Goal: Task Accomplishment & Management: Use online tool/utility

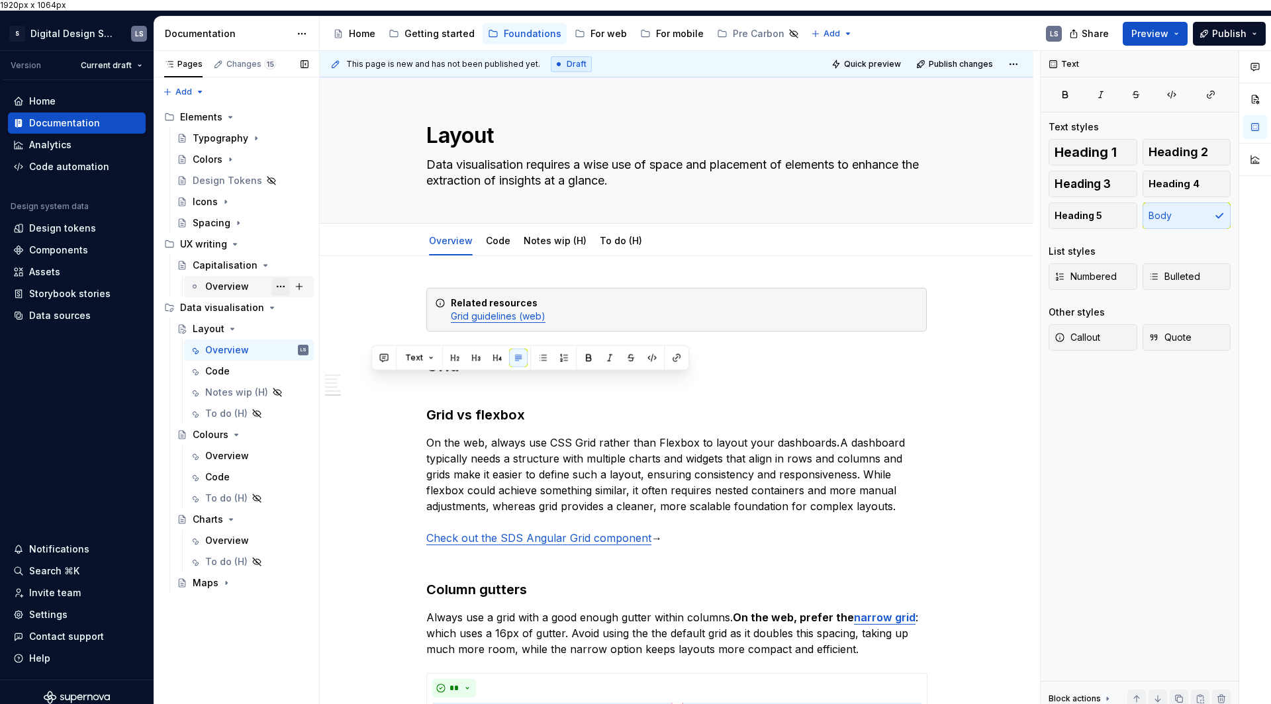
scroll to position [2907, 0]
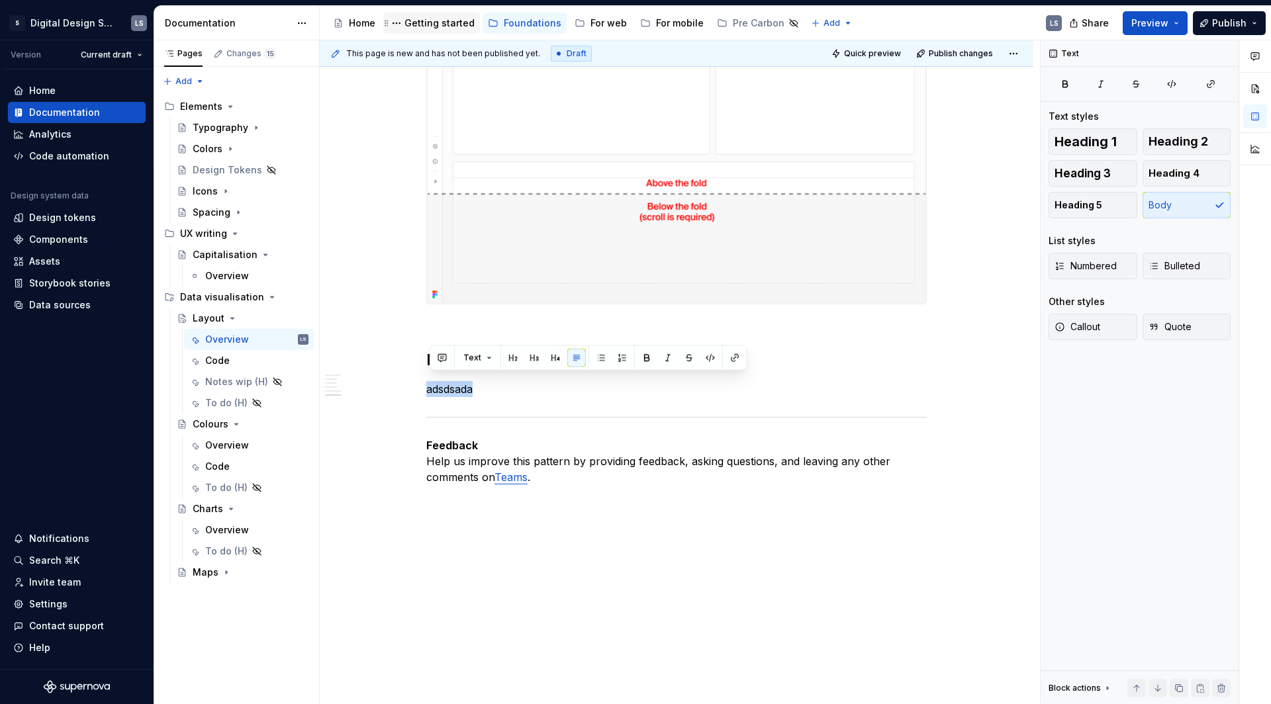
click at [435, 30] on div "Getting started" at bounding box center [431, 23] width 86 height 16
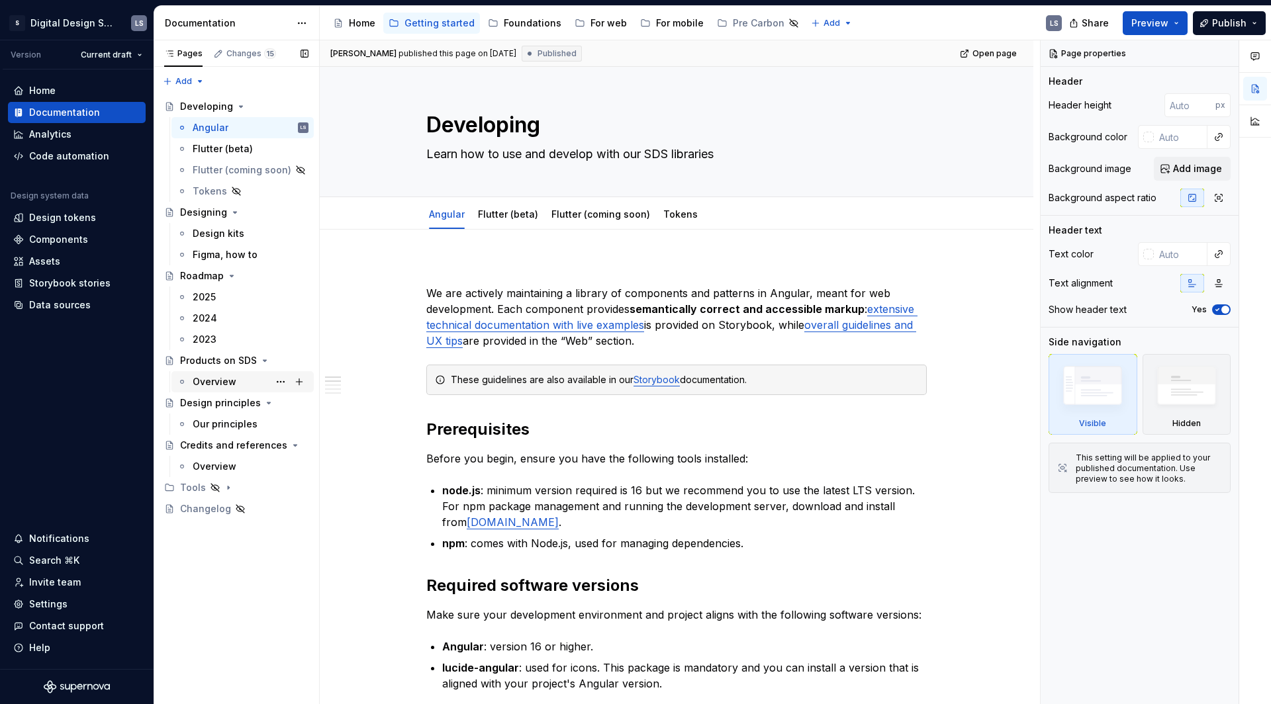
click at [232, 385] on div "Overview" at bounding box center [215, 381] width 44 height 13
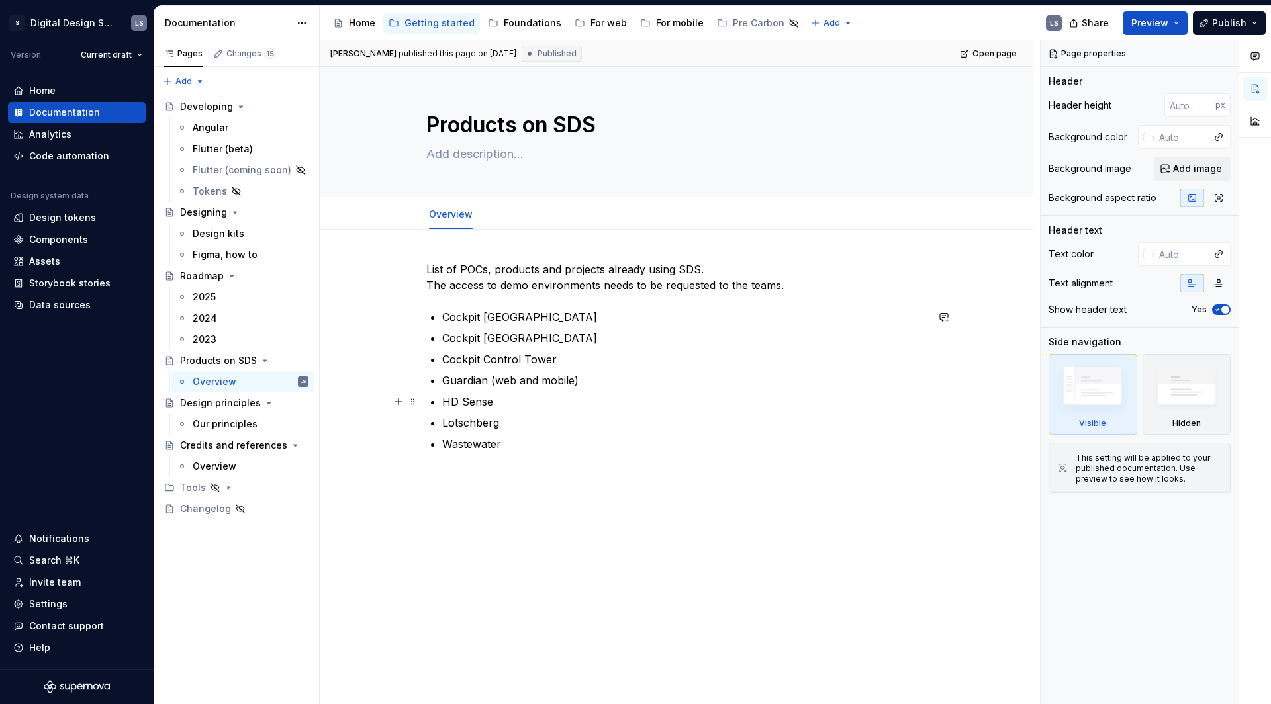
type textarea "*"
click at [512, 406] on p "HD Sense" at bounding box center [684, 402] width 484 height 16
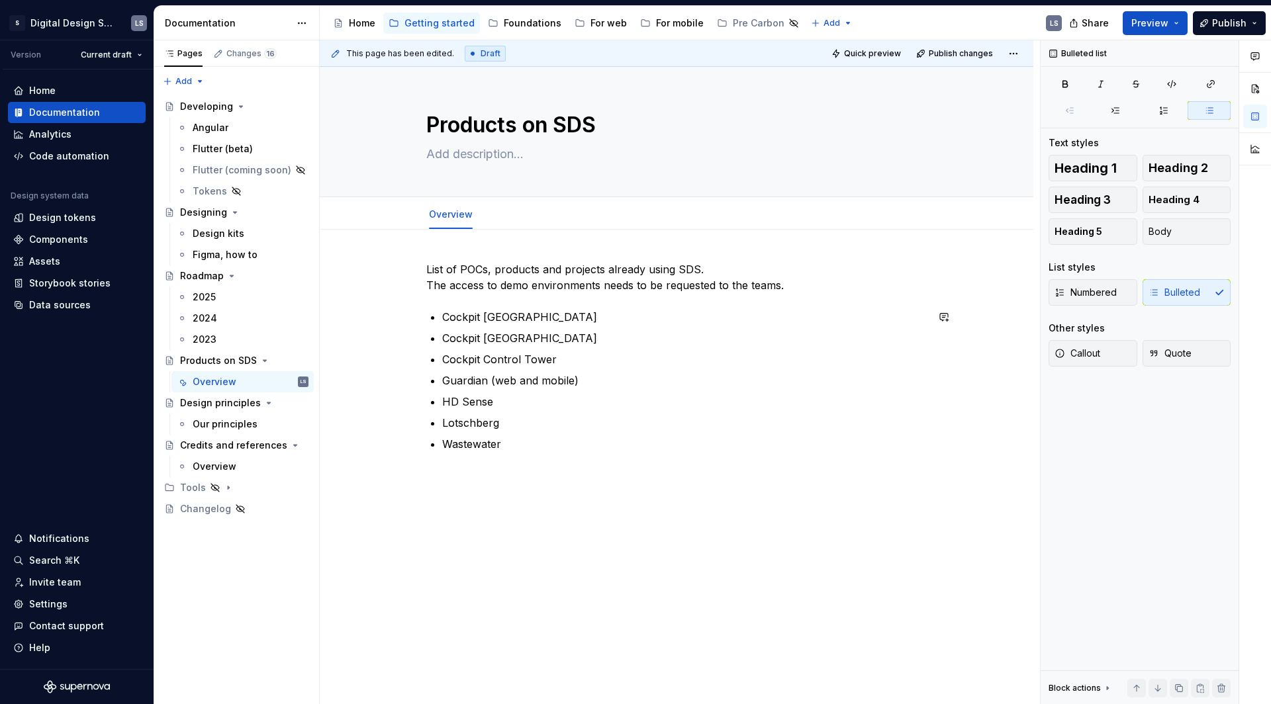
click at [514, 449] on p "Wastewater" at bounding box center [684, 444] width 484 height 16
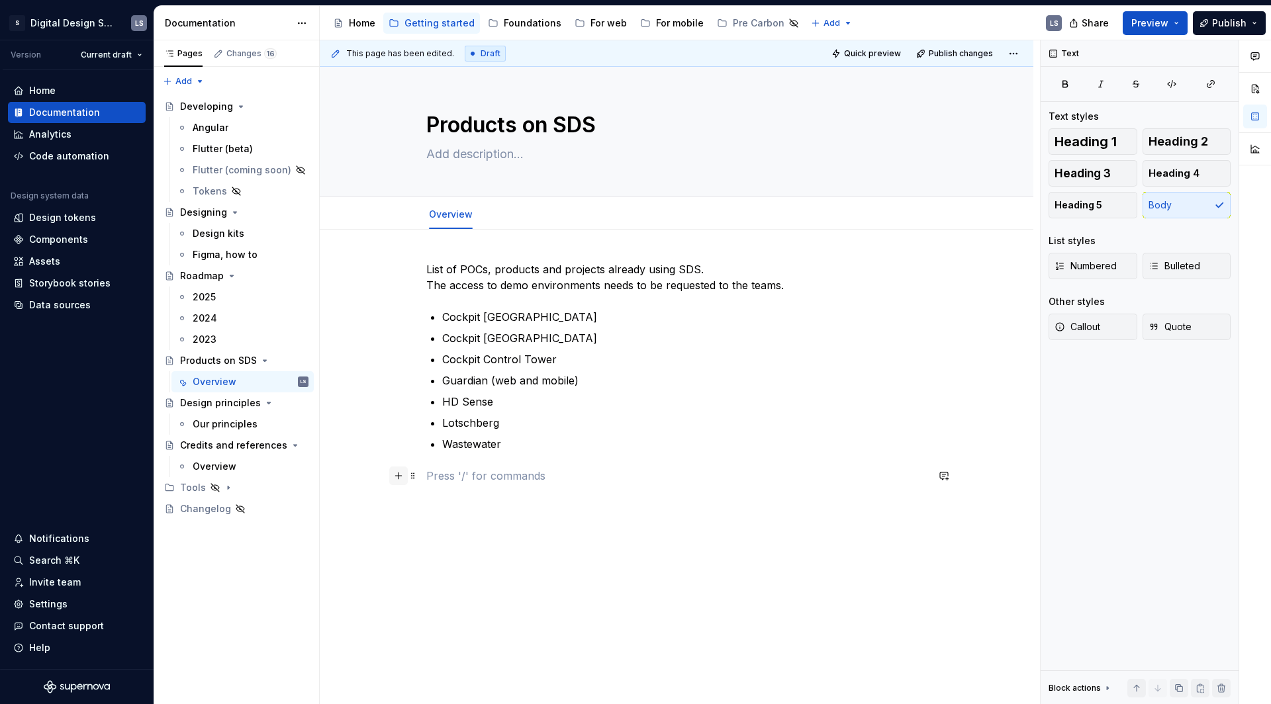
click at [398, 476] on button "button" at bounding box center [398, 476] width 19 height 19
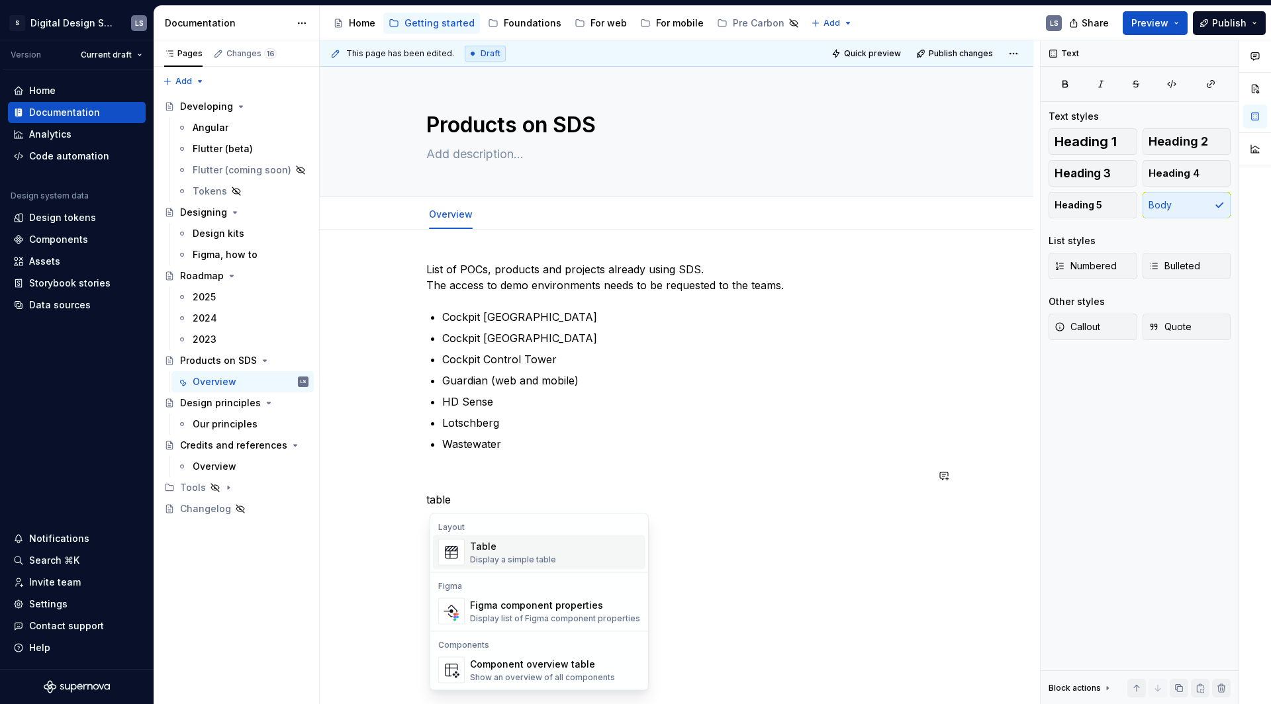
click at [489, 553] on div "Table Display a simple table" at bounding box center [513, 552] width 86 height 25
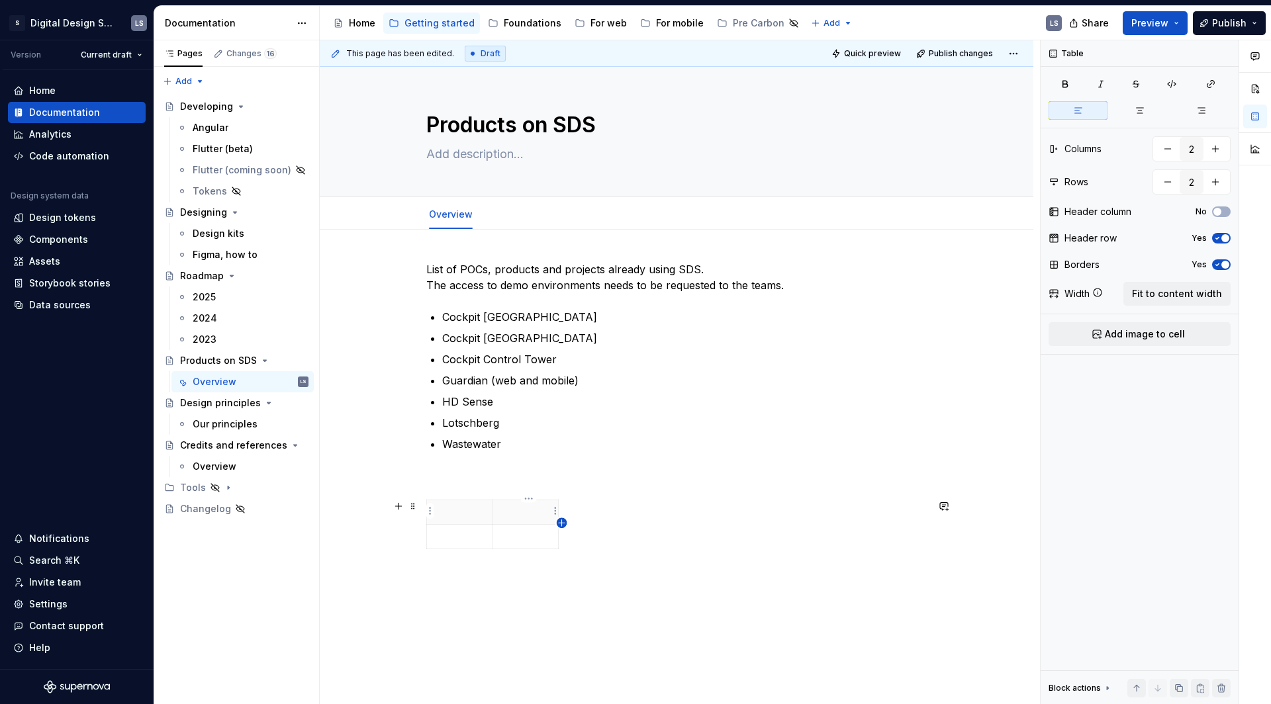
click at [564, 521] on icon "button" at bounding box center [562, 523] width 11 height 11
type input "3"
click at [579, 511] on html "1920px x 1064px S Digital Design System LS Version Current draft Home Documenta…" at bounding box center [635, 352] width 1271 height 704
click at [540, 507] on html "1920px x 1064px S Digital Design System LS Version Current draft Home Documenta…" at bounding box center [635, 352] width 1271 height 704
click at [574, 516] on p at bounding box center [570, 512] width 7 height 13
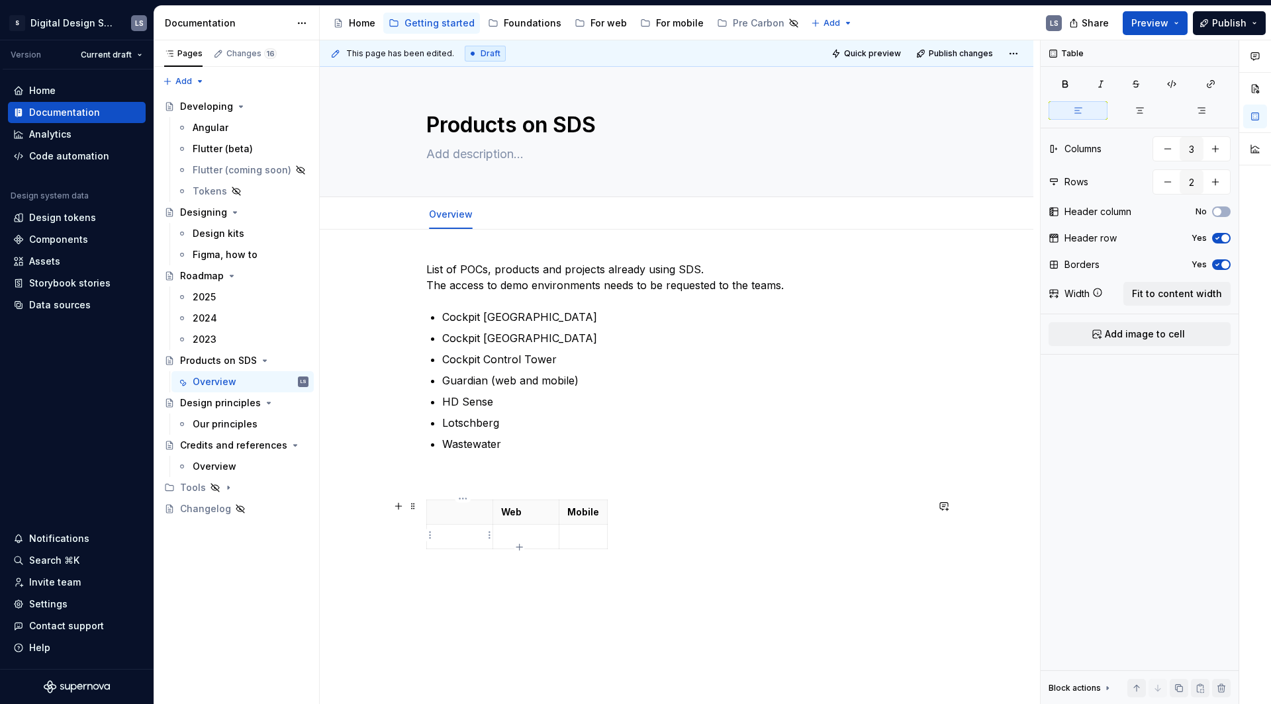
click at [465, 530] on p at bounding box center [460, 536] width 50 height 13
click at [459, 512] on p at bounding box center [460, 512] width 50 height 13
click at [474, 510] on p at bounding box center [460, 512] width 50 height 13
click at [1097, 291] on icon at bounding box center [1097, 293] width 8 height 8
click at [1169, 298] on span "Fit to content width" at bounding box center [1177, 293] width 90 height 13
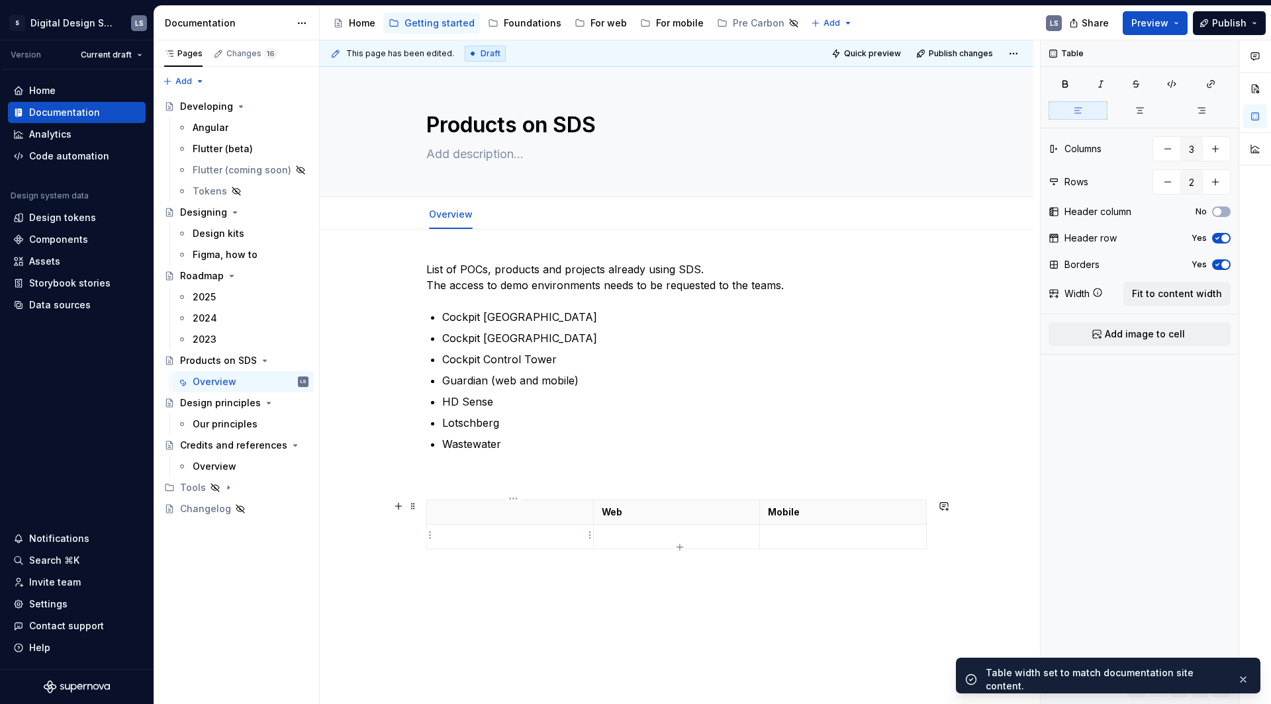
click at [530, 533] on p at bounding box center [510, 536] width 150 height 13
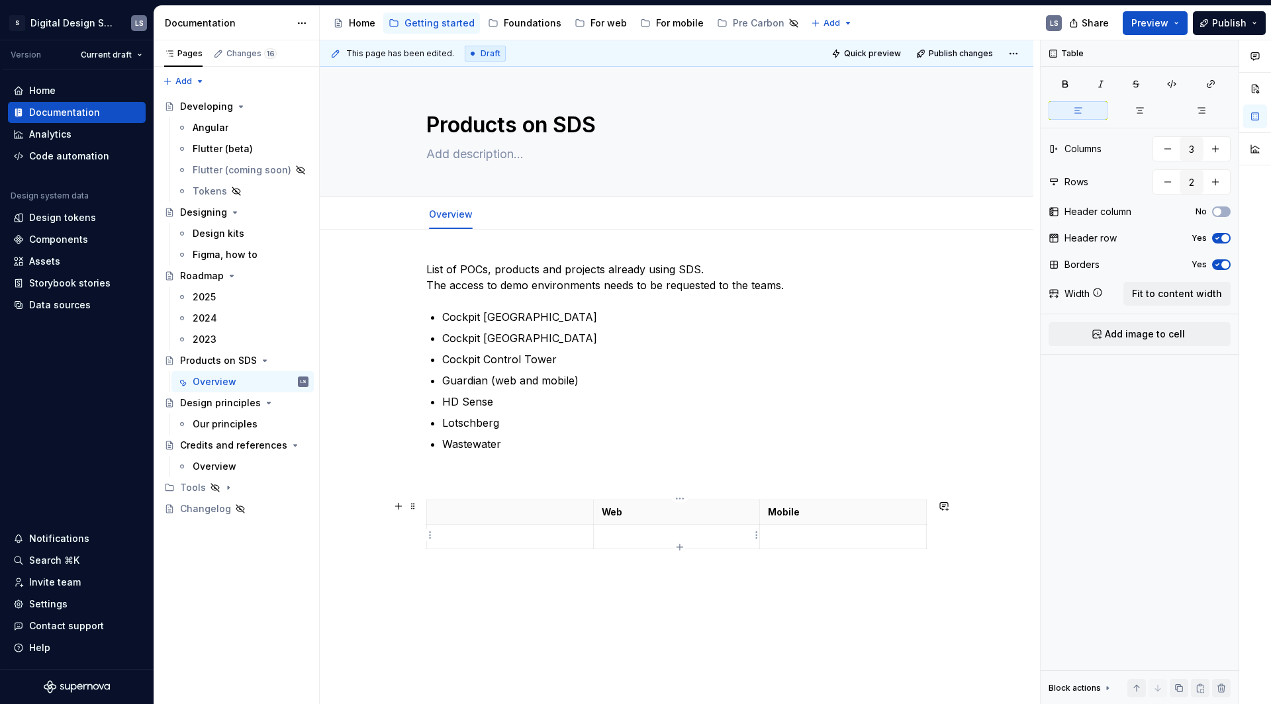
click at [640, 535] on p at bounding box center [677, 536] width 150 height 13
click at [560, 546] on td at bounding box center [510, 537] width 167 height 24
type textarea "*"
click at [678, 545] on icon "button" at bounding box center [679, 547] width 11 height 11
click at [517, 569] on td at bounding box center [510, 561] width 167 height 24
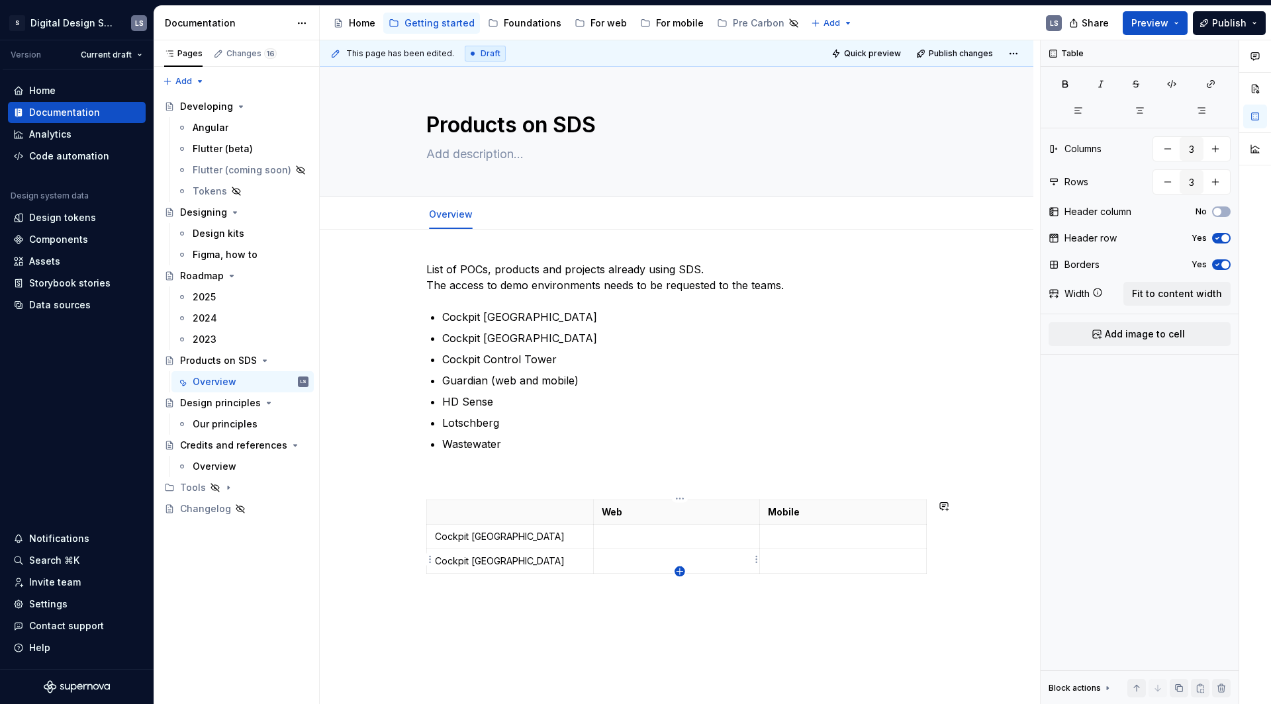
click at [680, 571] on icon "button" at bounding box center [679, 571] width 6 height 6
click at [539, 576] on td at bounding box center [510, 586] width 167 height 24
click at [680, 598] on div "Web Mobile Cockpit [GEOGRAPHIC_DATA] Cockpit [GEOGRAPHIC_DATA] Cockpit Control …" at bounding box center [676, 552] width 500 height 104
click at [680, 594] on icon "button" at bounding box center [679, 595] width 11 height 11
click at [554, 610] on p at bounding box center [510, 610] width 150 height 13
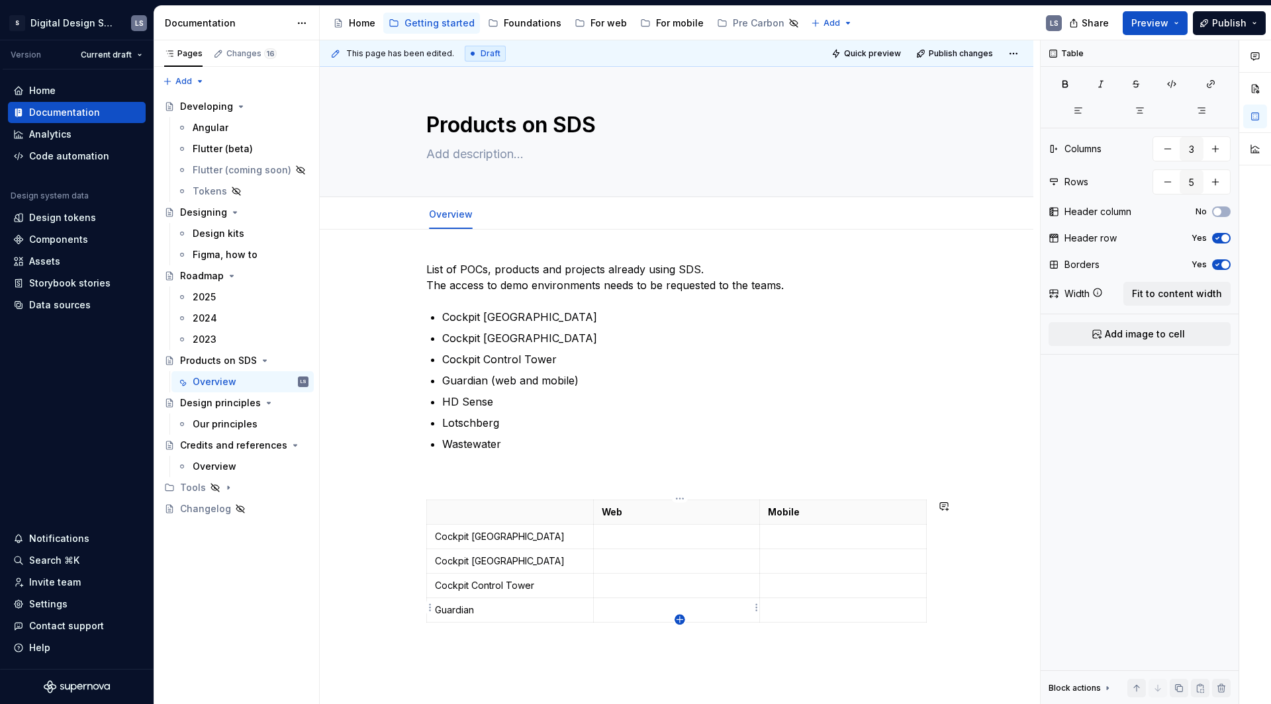
click at [682, 617] on icon "button" at bounding box center [679, 619] width 11 height 11
click at [529, 631] on p at bounding box center [510, 634] width 150 height 13
click at [680, 643] on icon "button" at bounding box center [679, 644] width 11 height 11
click at [563, 658] on p at bounding box center [510, 659] width 150 height 13
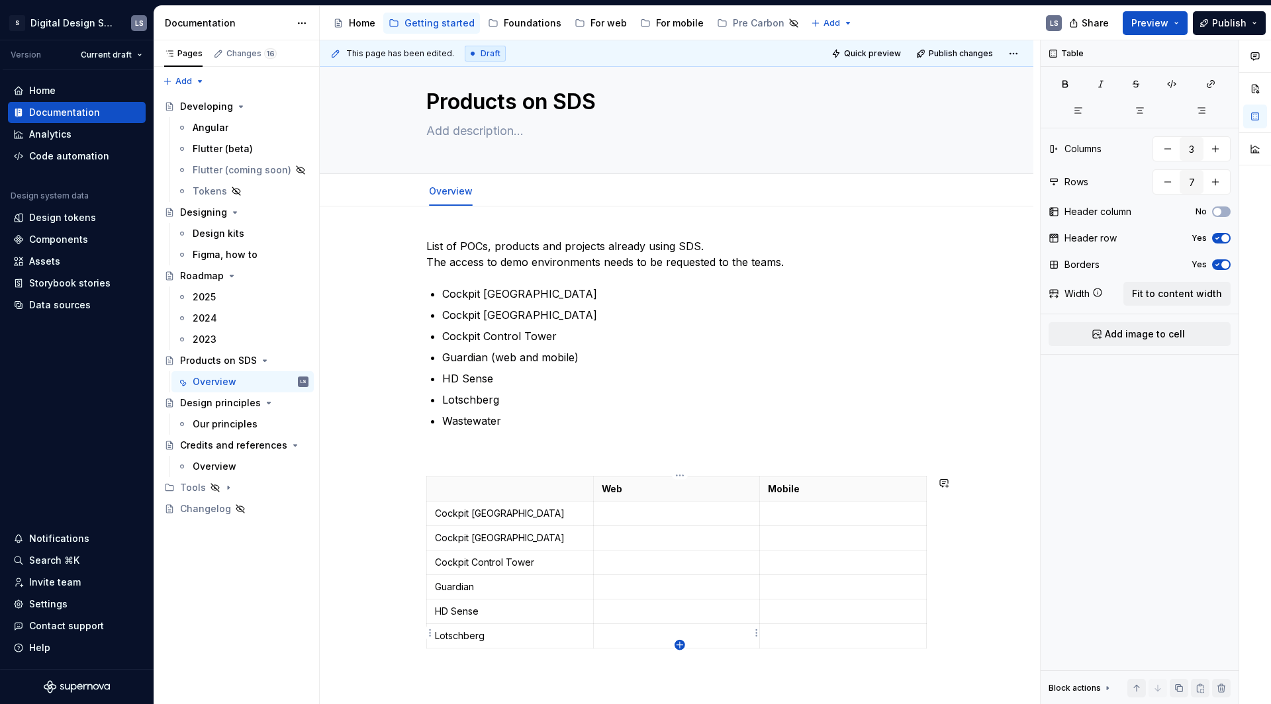
click at [677, 647] on icon "button" at bounding box center [679, 645] width 11 height 11
type input "8"
click at [525, 663] on td at bounding box center [510, 661] width 167 height 24
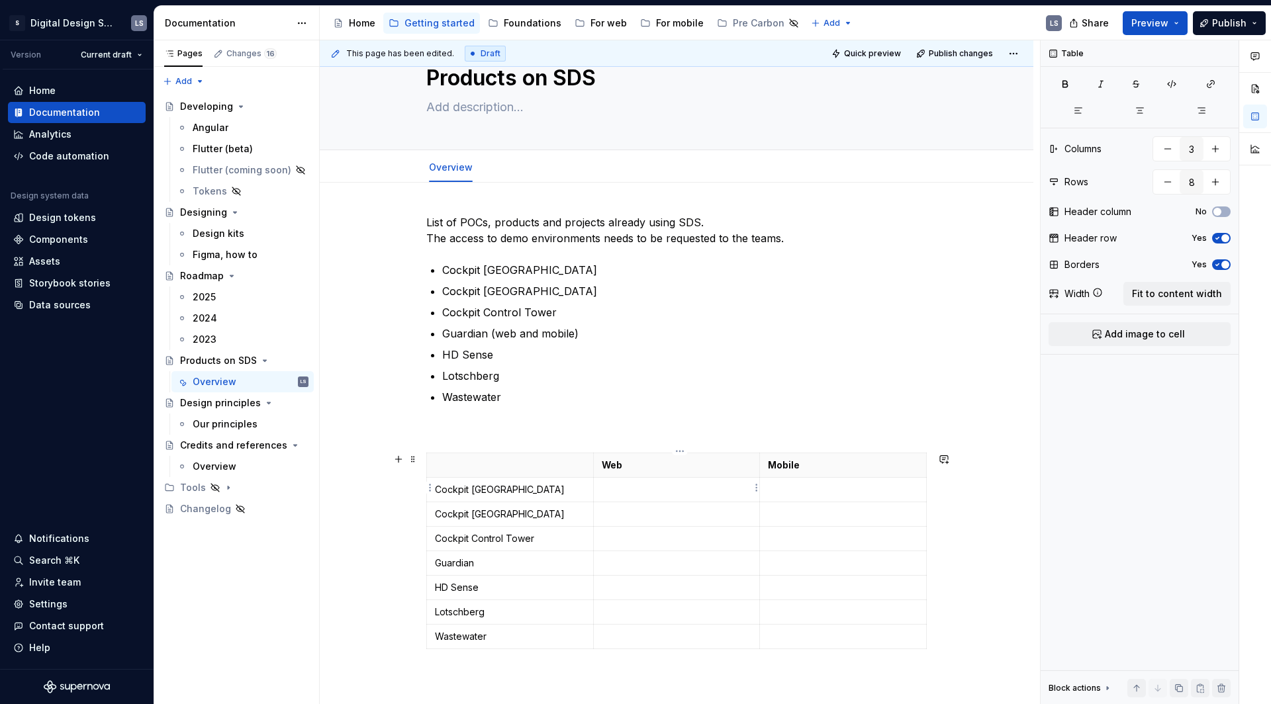
click at [656, 488] on p at bounding box center [677, 489] width 150 height 13
click at [641, 561] on p at bounding box center [677, 563] width 150 height 13
click at [218, 300] on div "2025" at bounding box center [251, 297] width 116 height 19
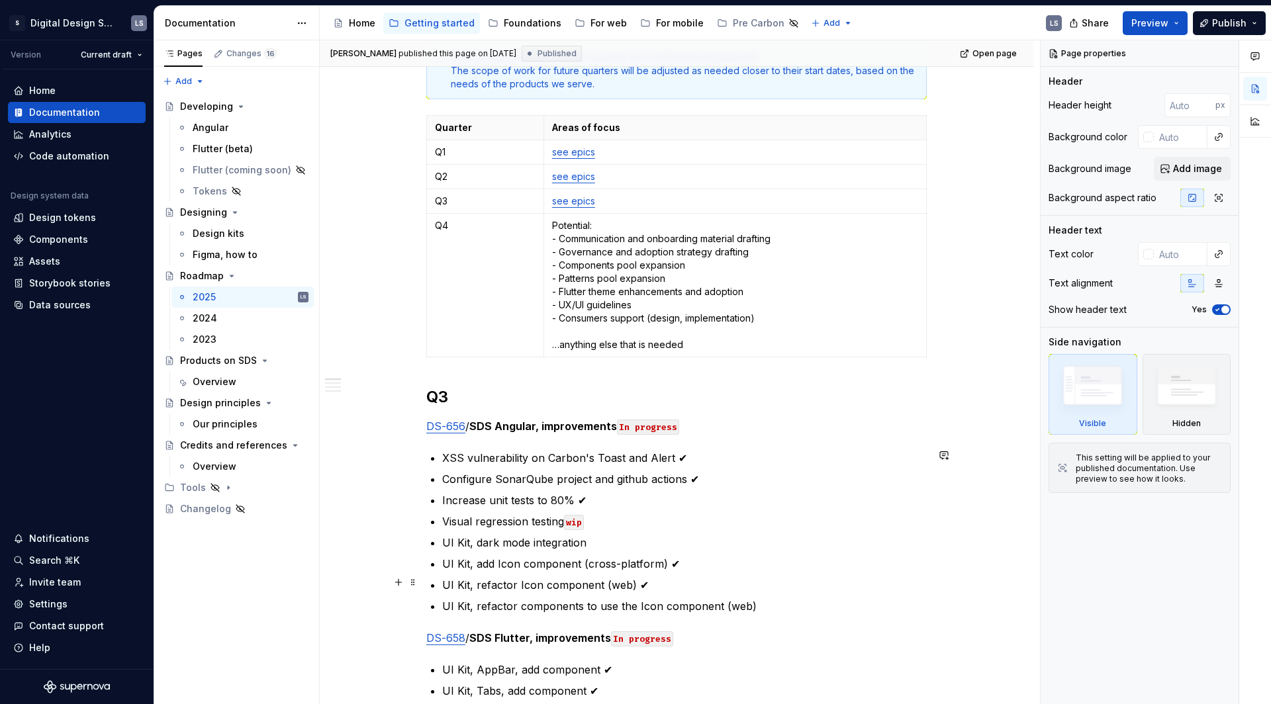
scroll to position [250, 0]
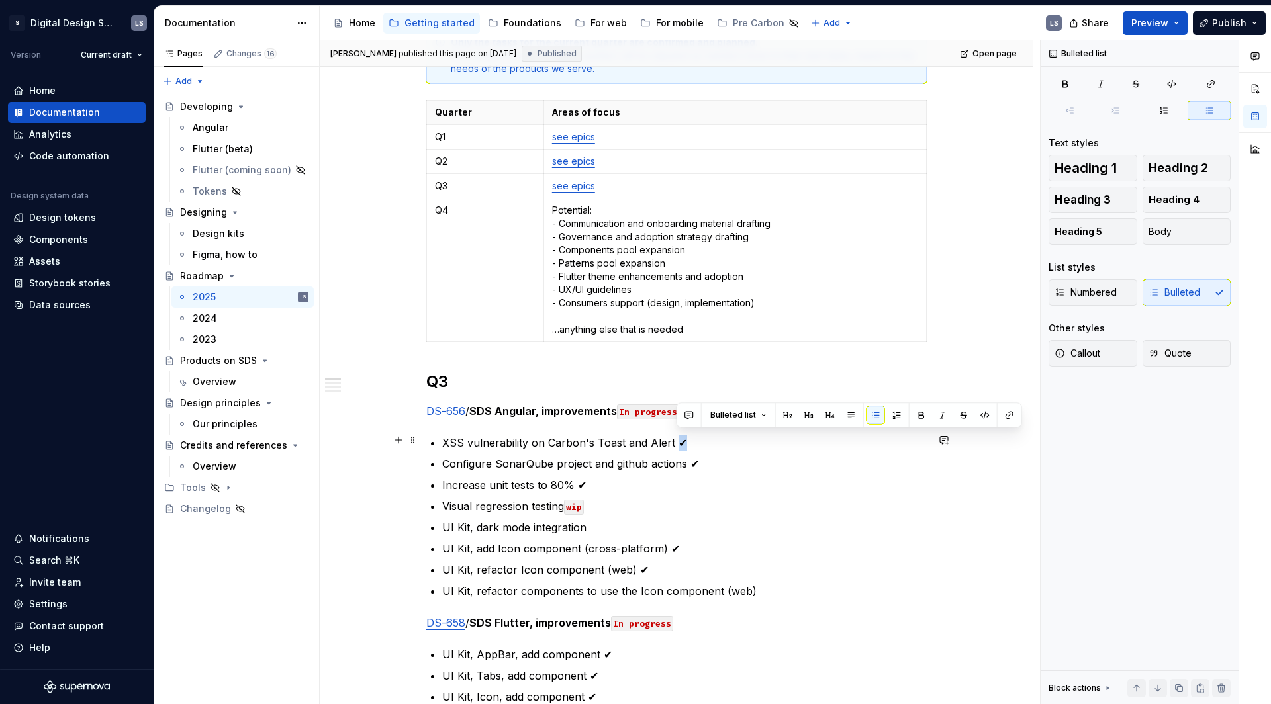
drag, startPoint x: 684, startPoint y: 439, endPoint x: 676, endPoint y: 439, distance: 7.3
click at [676, 439] on p "XSS vulnerability on Carbon's Toast and Alert ✔" at bounding box center [684, 443] width 484 height 16
copy p "✔"
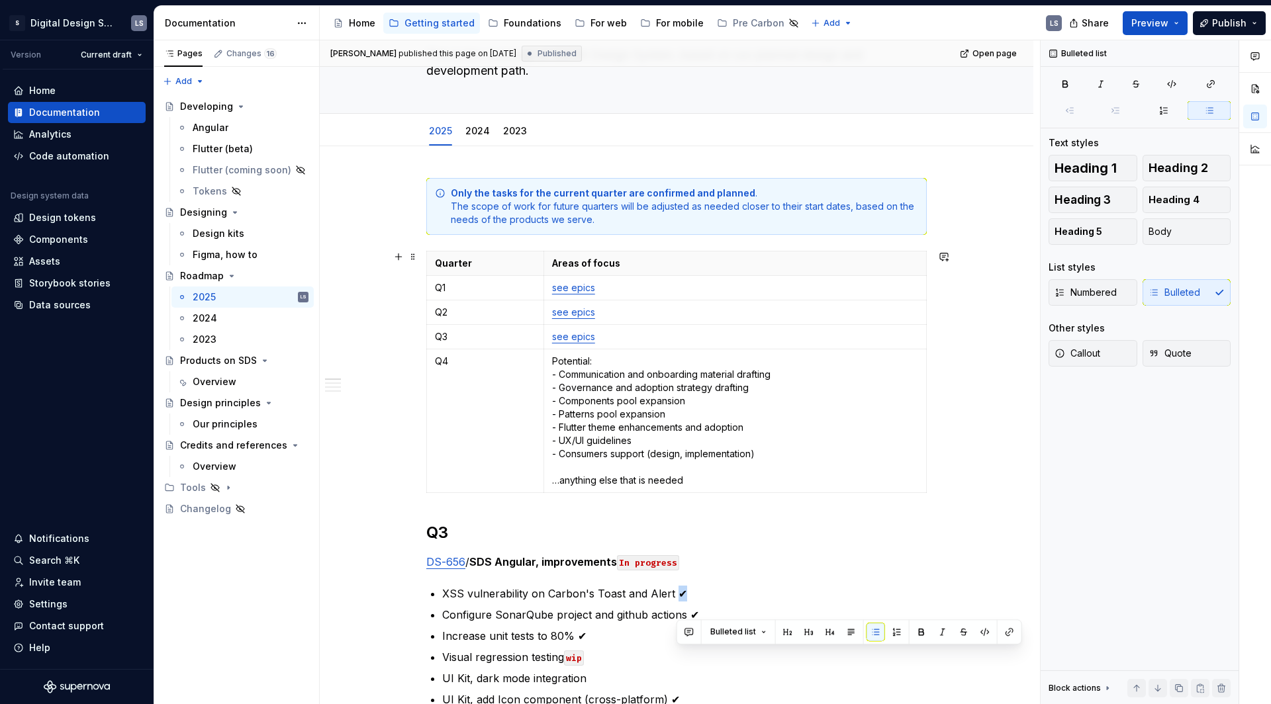
scroll to position [0, 0]
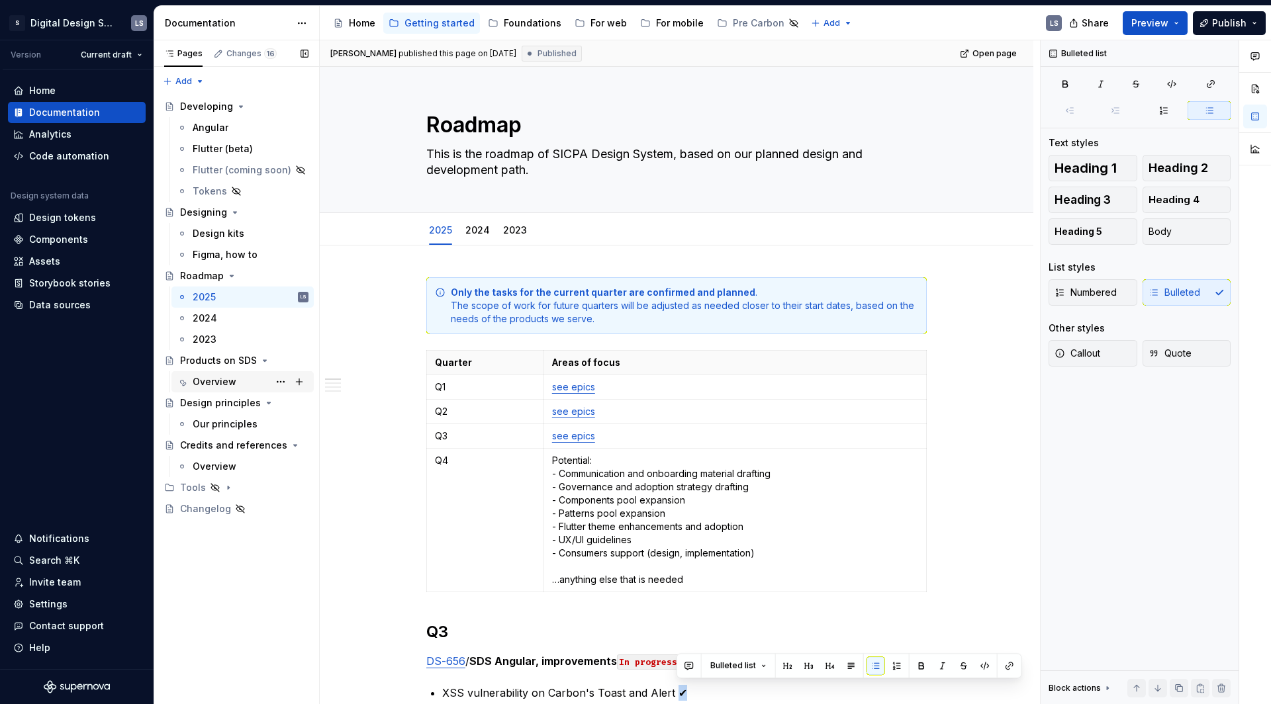
click at [220, 384] on div "Overview" at bounding box center [215, 381] width 44 height 13
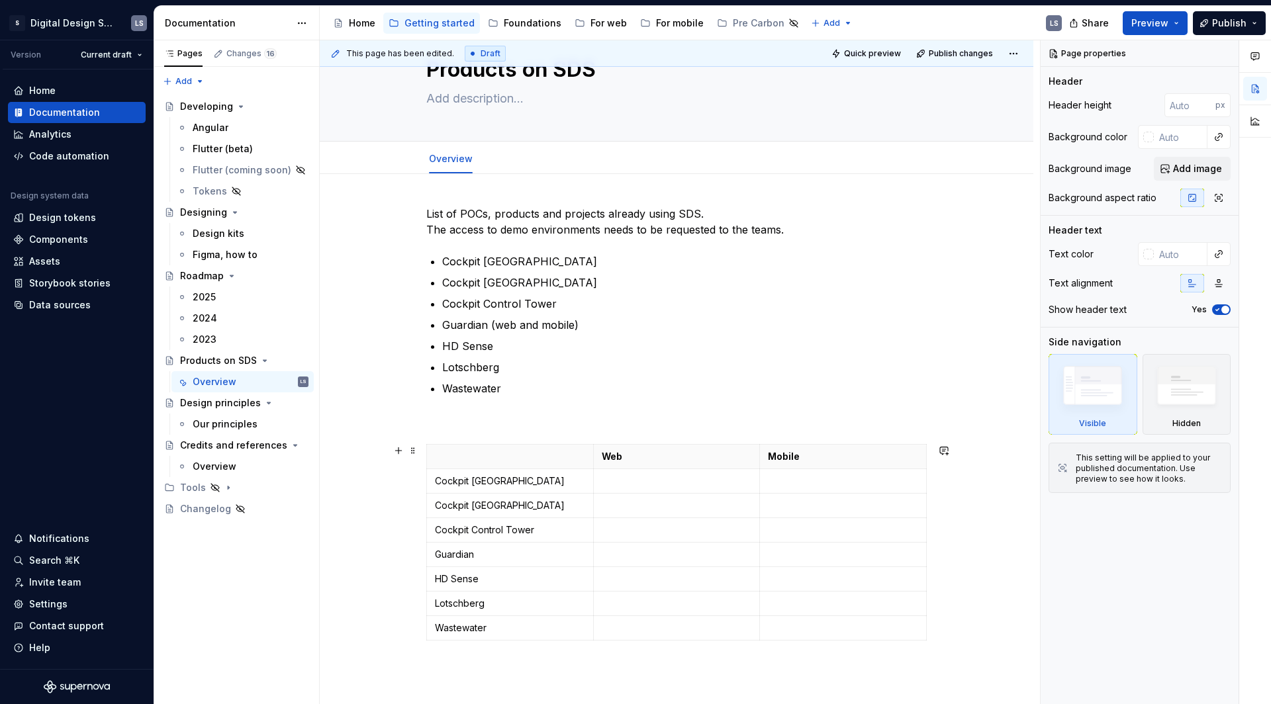
scroll to position [65, 0]
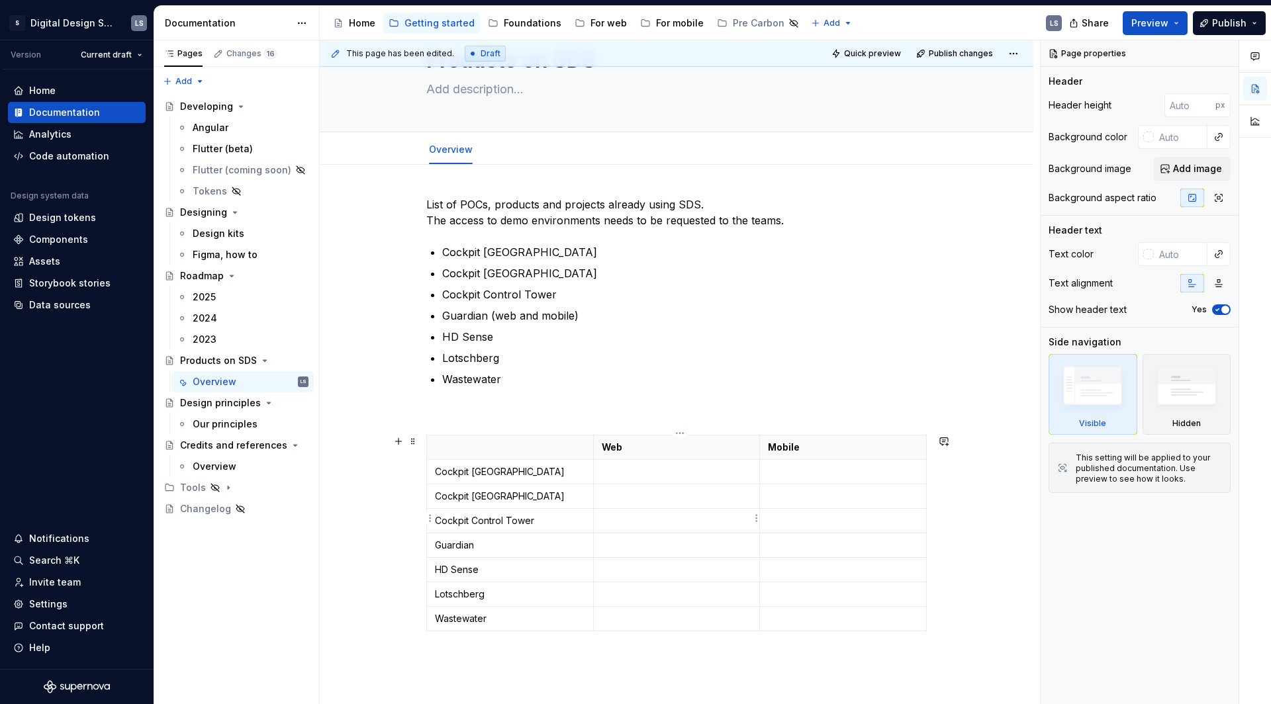
type textarea "*"
click at [626, 520] on p at bounding box center [677, 520] width 150 height 13
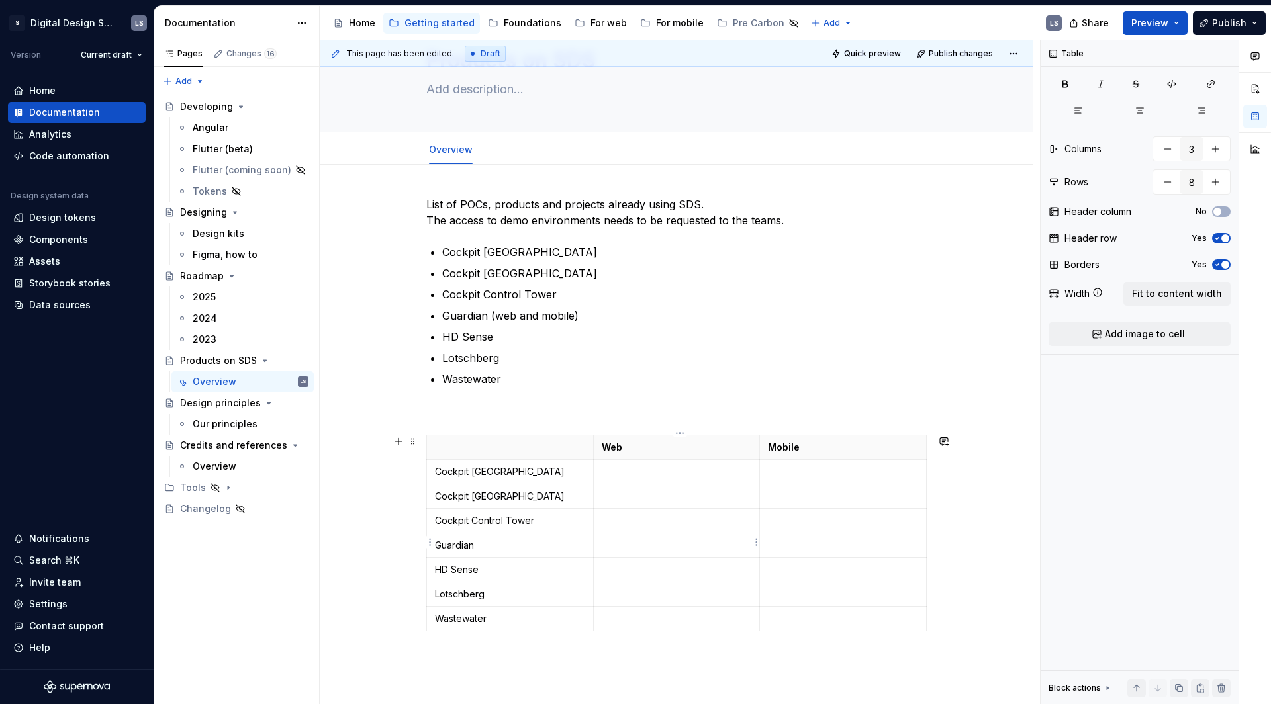
click at [624, 541] on p at bounding box center [677, 545] width 150 height 13
paste div
click at [817, 543] on p at bounding box center [843, 545] width 150 height 13
click at [640, 566] on p at bounding box center [677, 569] width 150 height 13
click at [629, 592] on p at bounding box center [677, 594] width 150 height 13
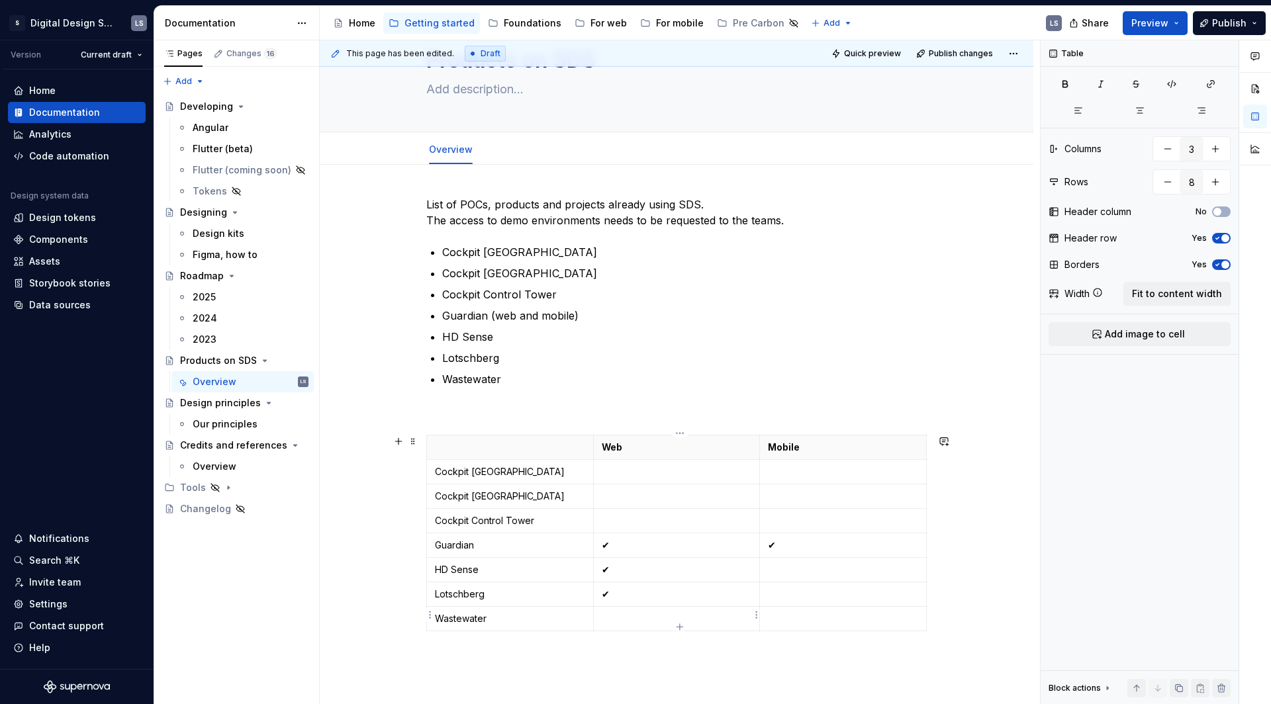
click at [625, 615] on p at bounding box center [677, 618] width 150 height 13
click at [625, 519] on p at bounding box center [677, 520] width 150 height 13
click at [619, 498] on p at bounding box center [677, 496] width 150 height 13
click at [619, 471] on p at bounding box center [677, 471] width 150 height 13
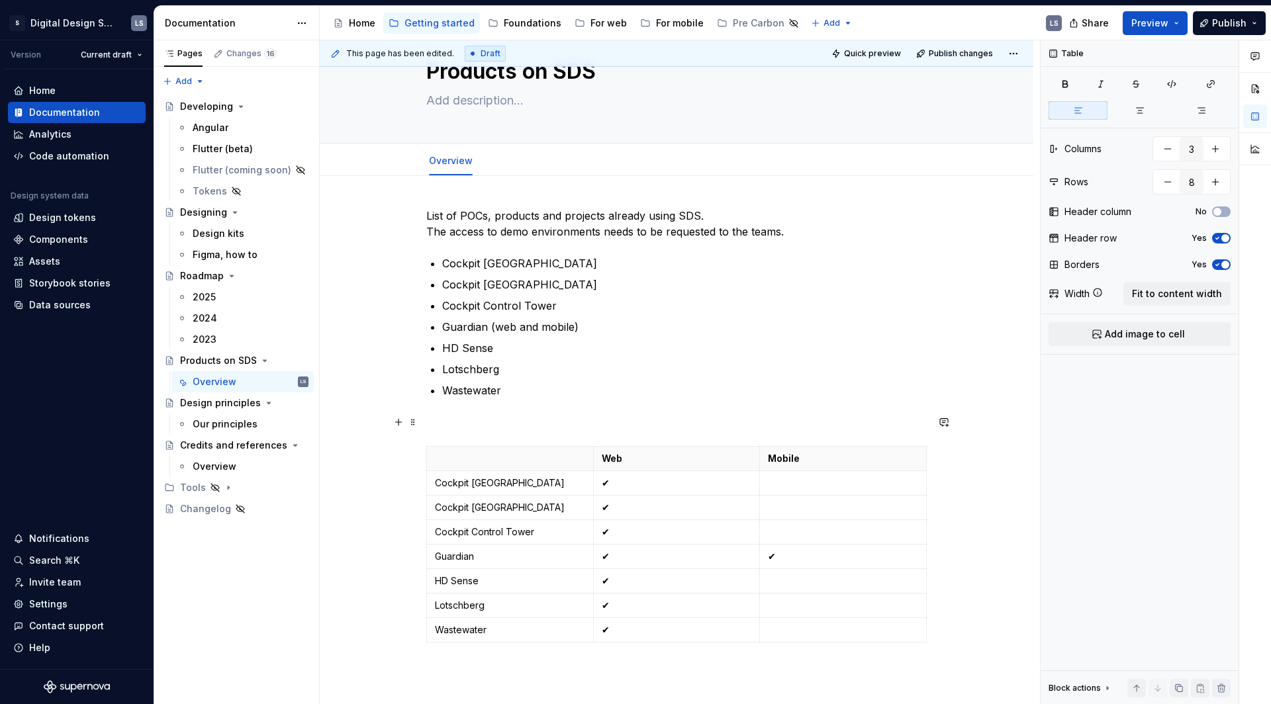
click at [482, 409] on div "List of POCs, products and projects already using SDS. The access to demo envir…" at bounding box center [676, 428] width 500 height 440
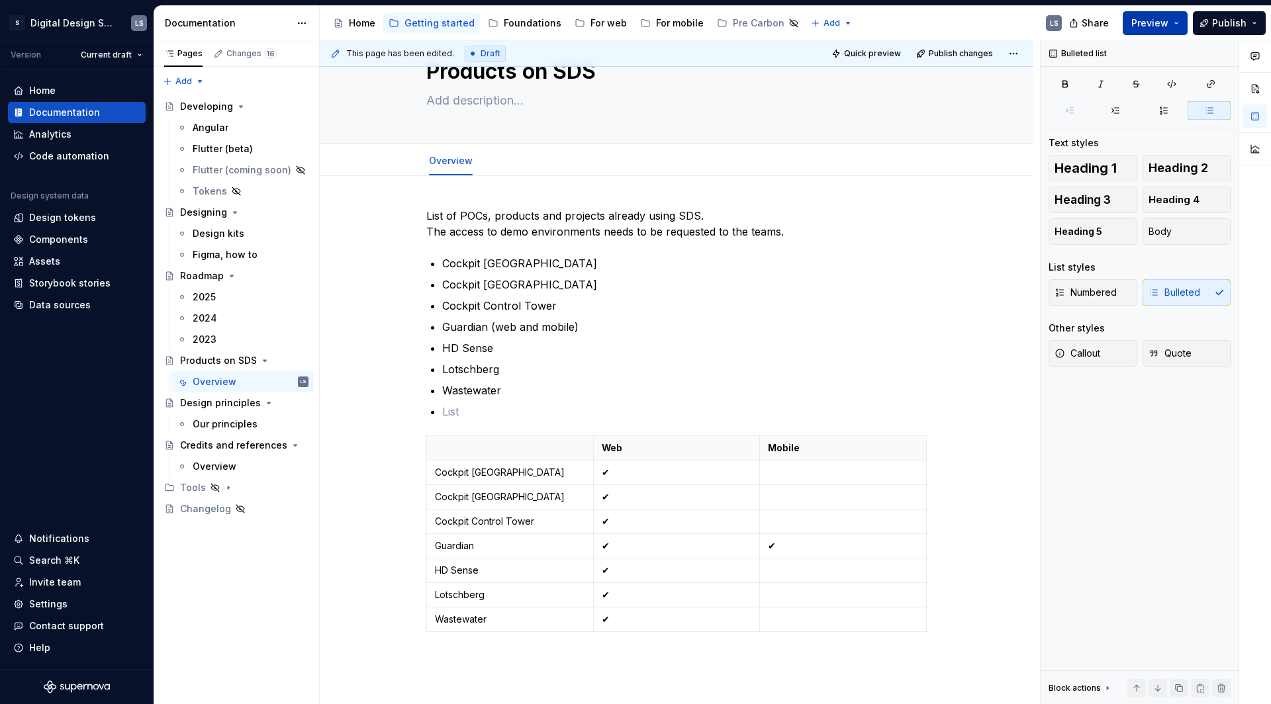
click at [1166, 21] on span "Preview" at bounding box center [1149, 23] width 37 height 13
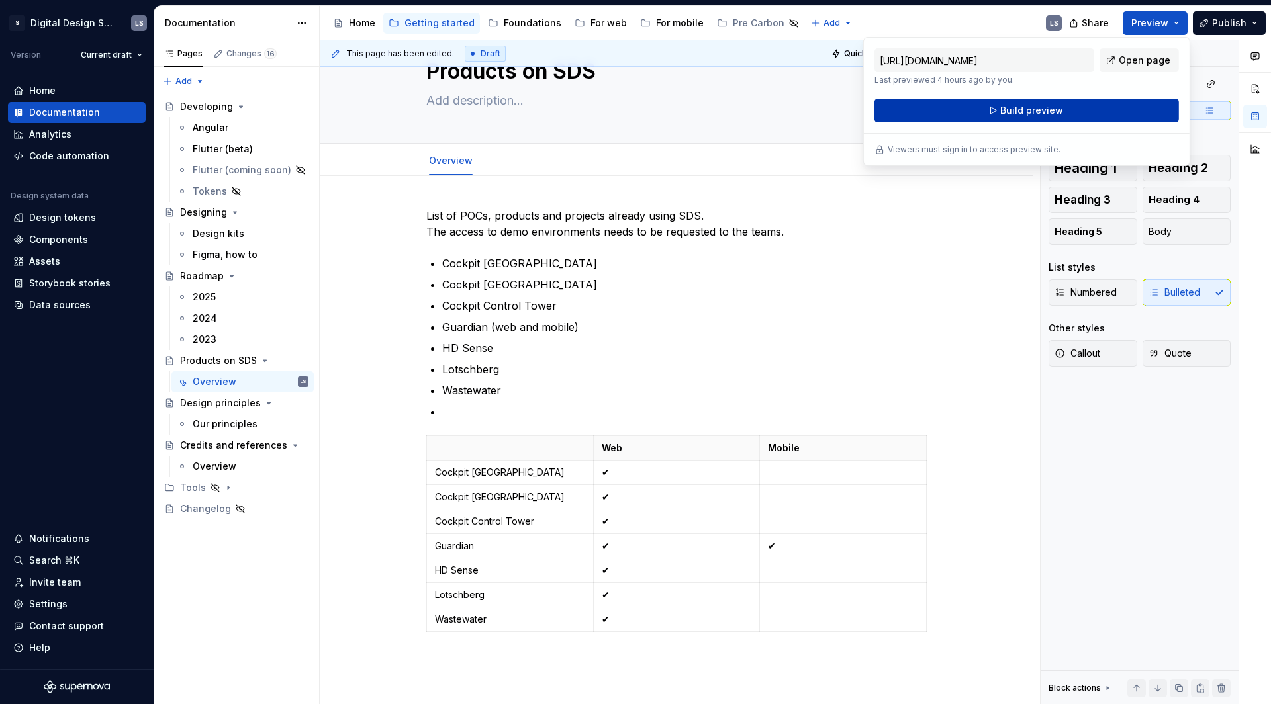
click at [1099, 104] on button "Build preview" at bounding box center [1026, 111] width 304 height 24
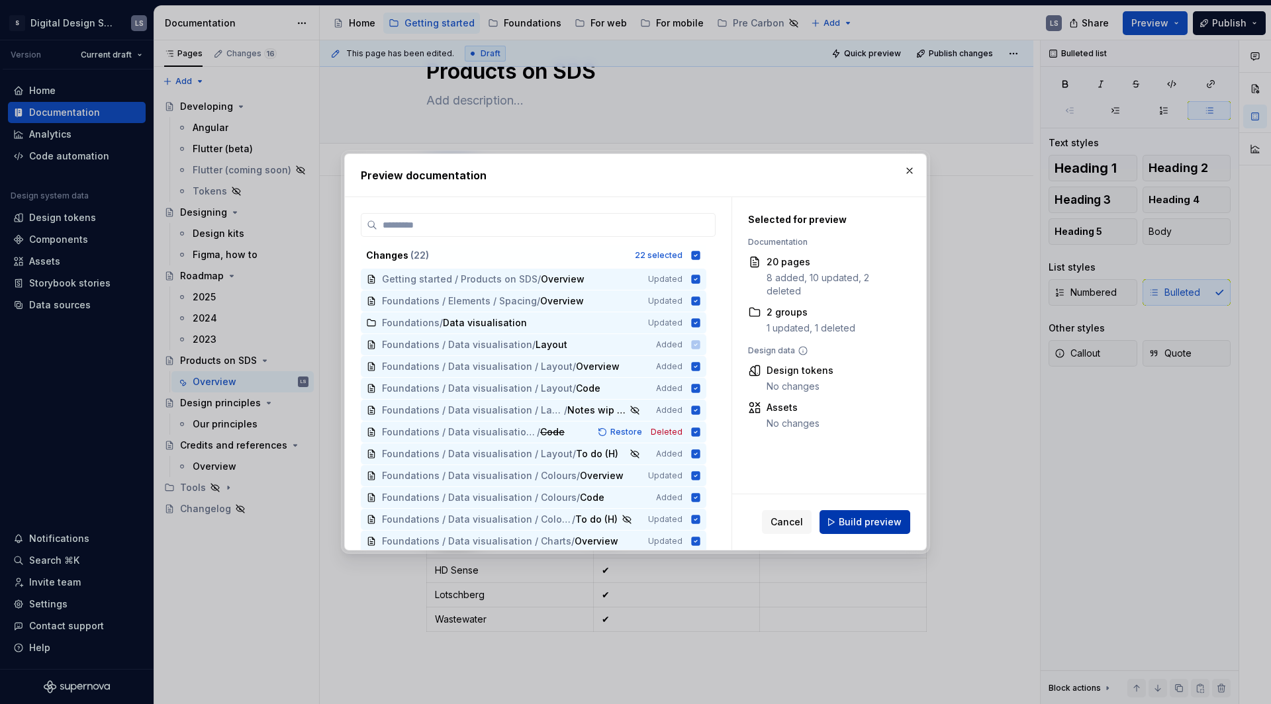
click at [872, 518] on span "Build preview" at bounding box center [869, 522] width 63 height 13
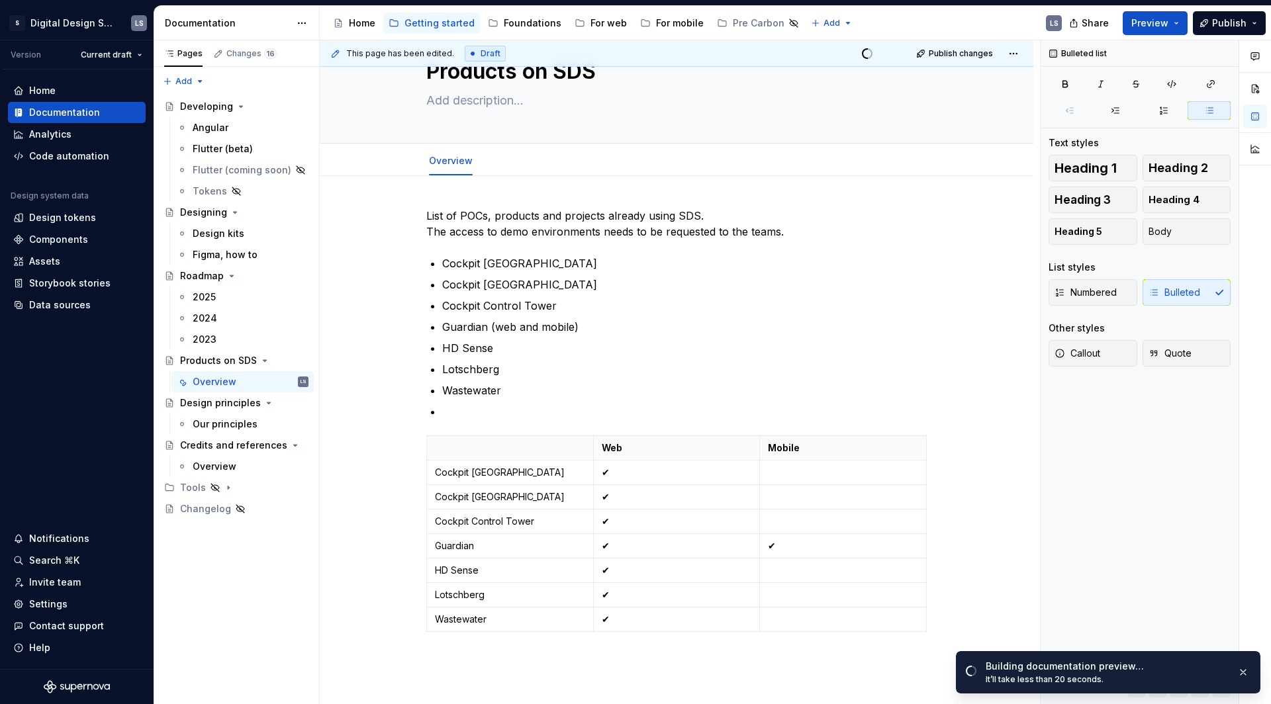
type textarea "*"
